Goal: Obtain resource: Obtain resource

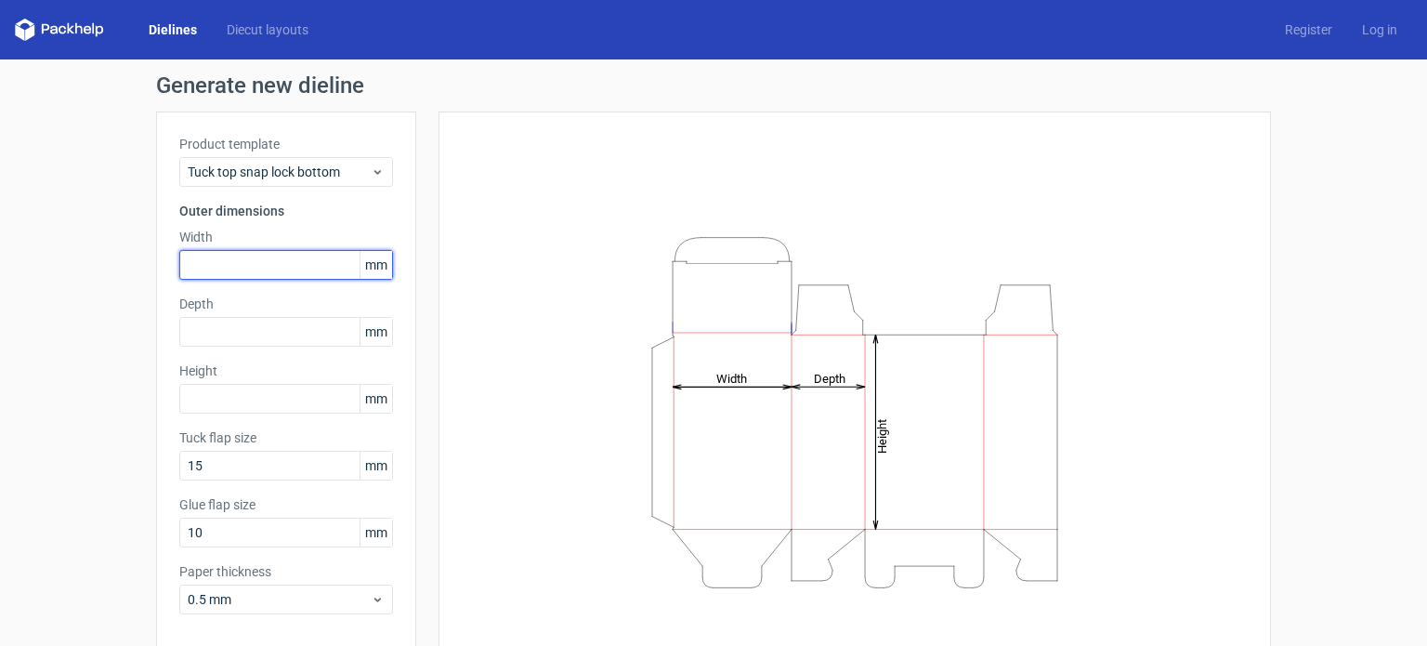
click at [282, 253] on input "text" at bounding box center [286, 265] width 214 height 30
type input "500"
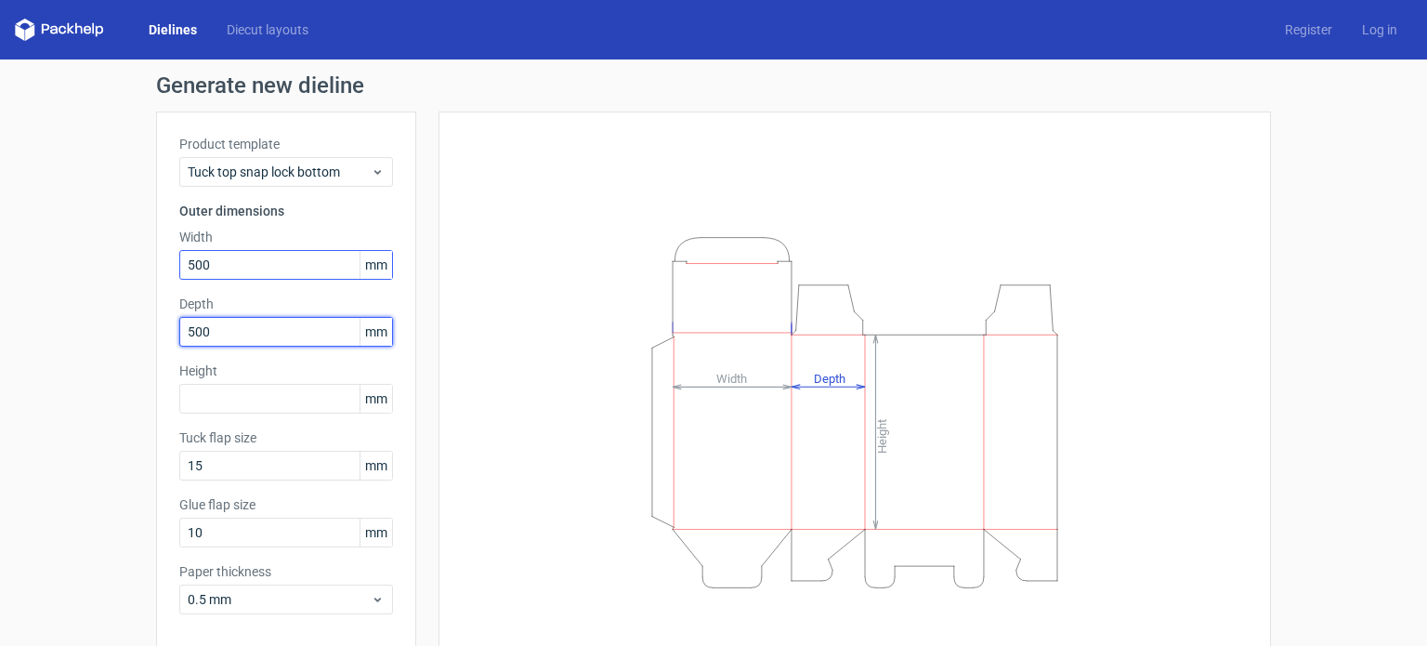
type input "500"
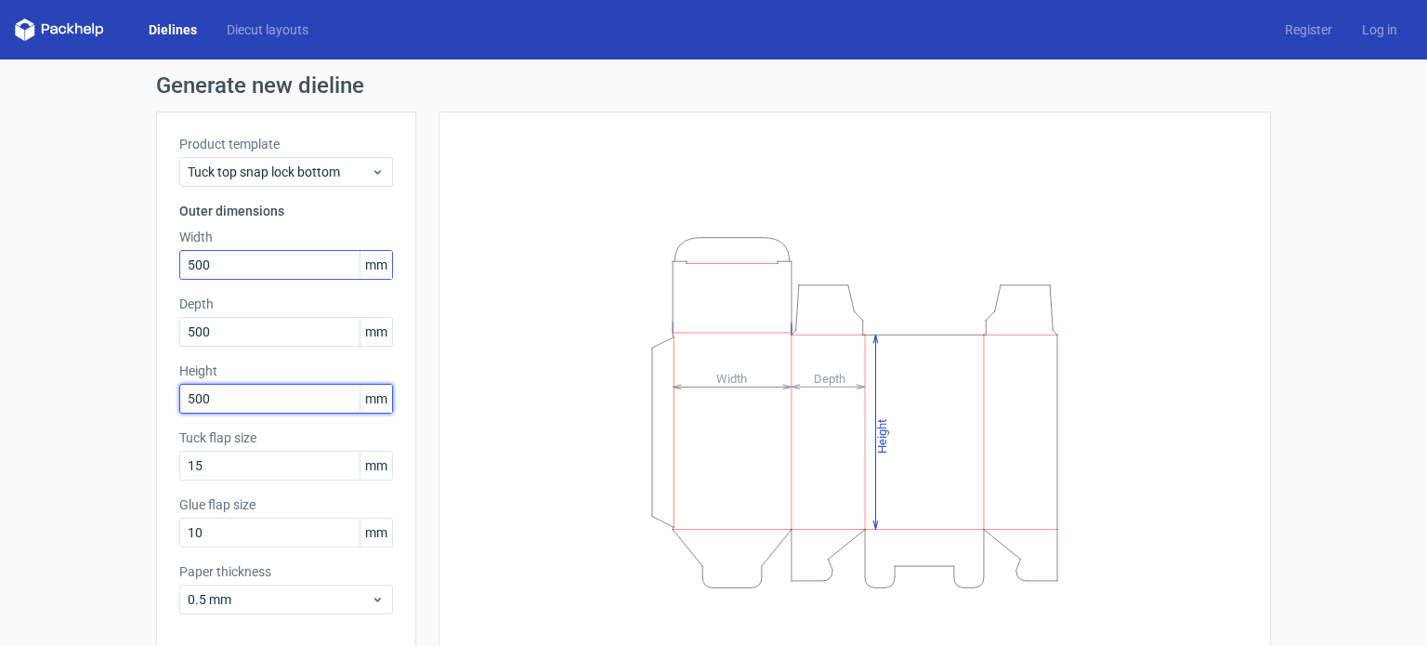
type input "500"
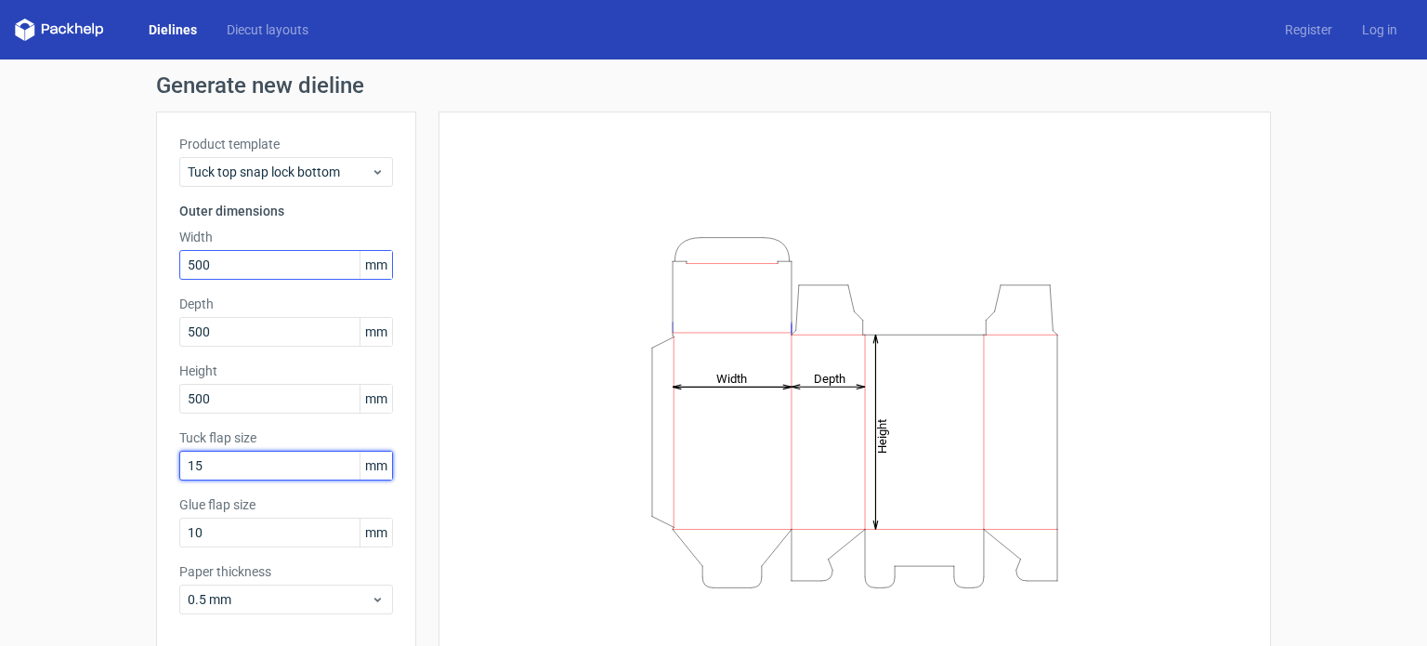
scroll to position [81, 0]
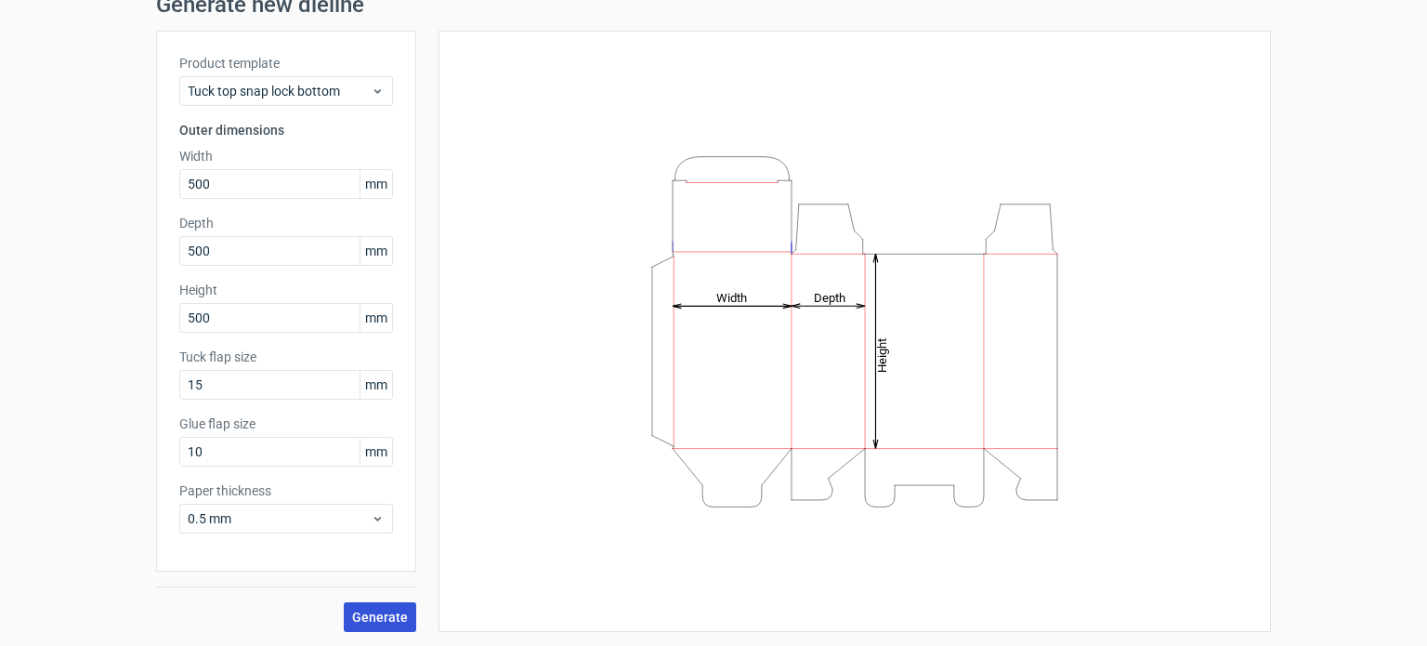
click at [362, 602] on button "Generate" at bounding box center [380, 617] width 72 height 30
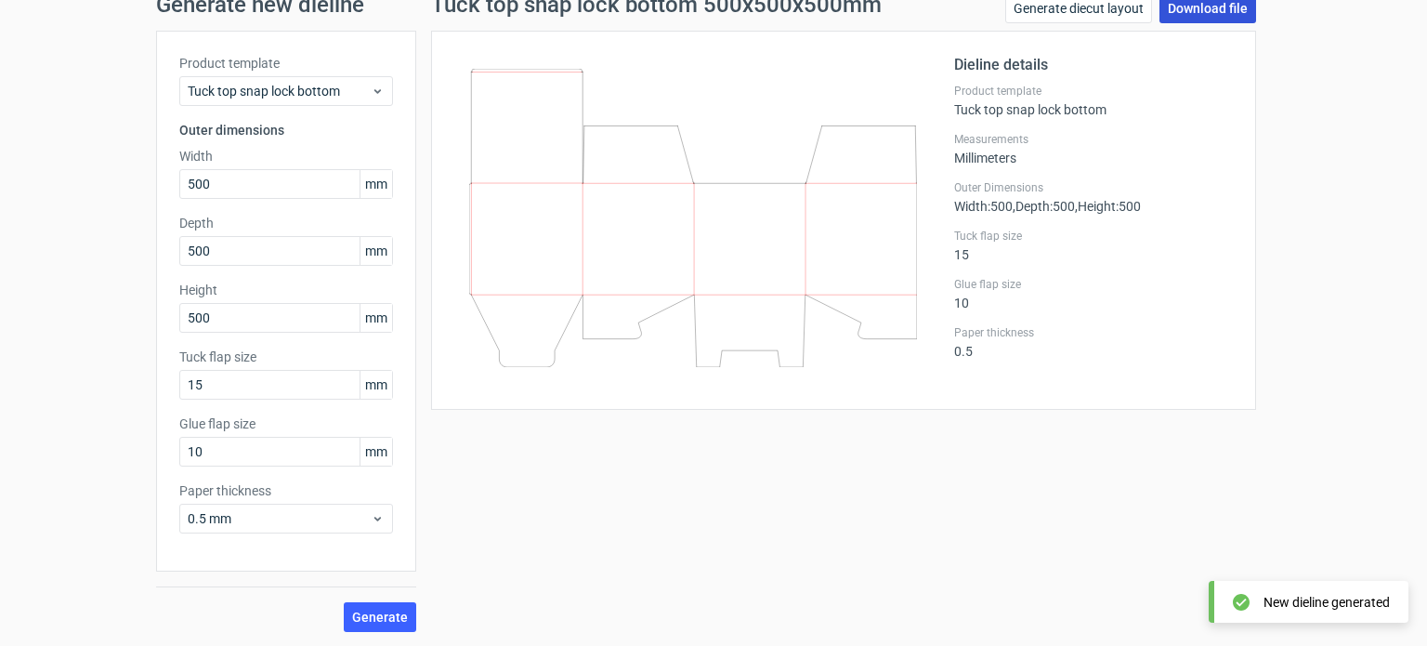
click at [1189, 5] on link "Download file" at bounding box center [1207, 8] width 97 height 30
drag, startPoint x: 567, startPoint y: 204, endPoint x: 509, endPoint y: 393, distance: 197.2
click at [509, 393] on div "Dieline details Product template Tuck top snap lock bottom Measurements Millime…" at bounding box center [843, 220] width 825 height 379
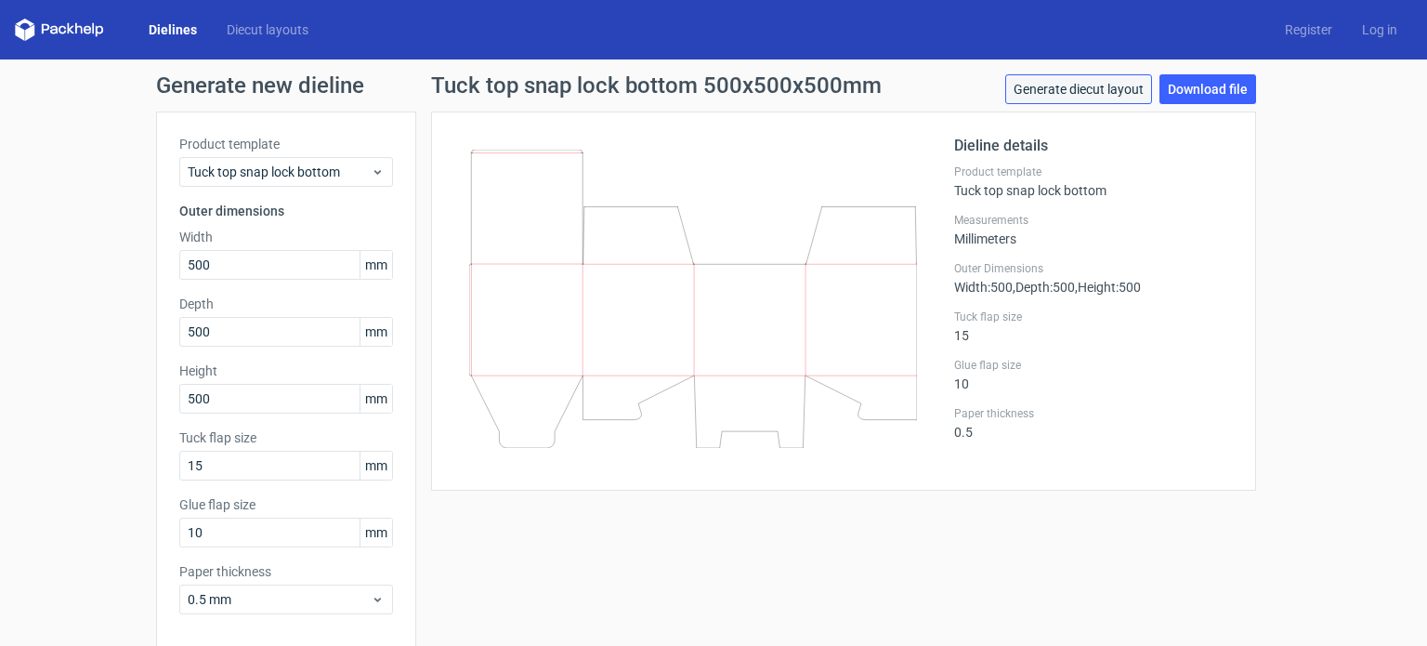
click at [1048, 79] on link "Generate diecut layout" at bounding box center [1078, 89] width 147 height 30
